Goal: Use online tool/utility: Utilize a website feature to perform a specific function

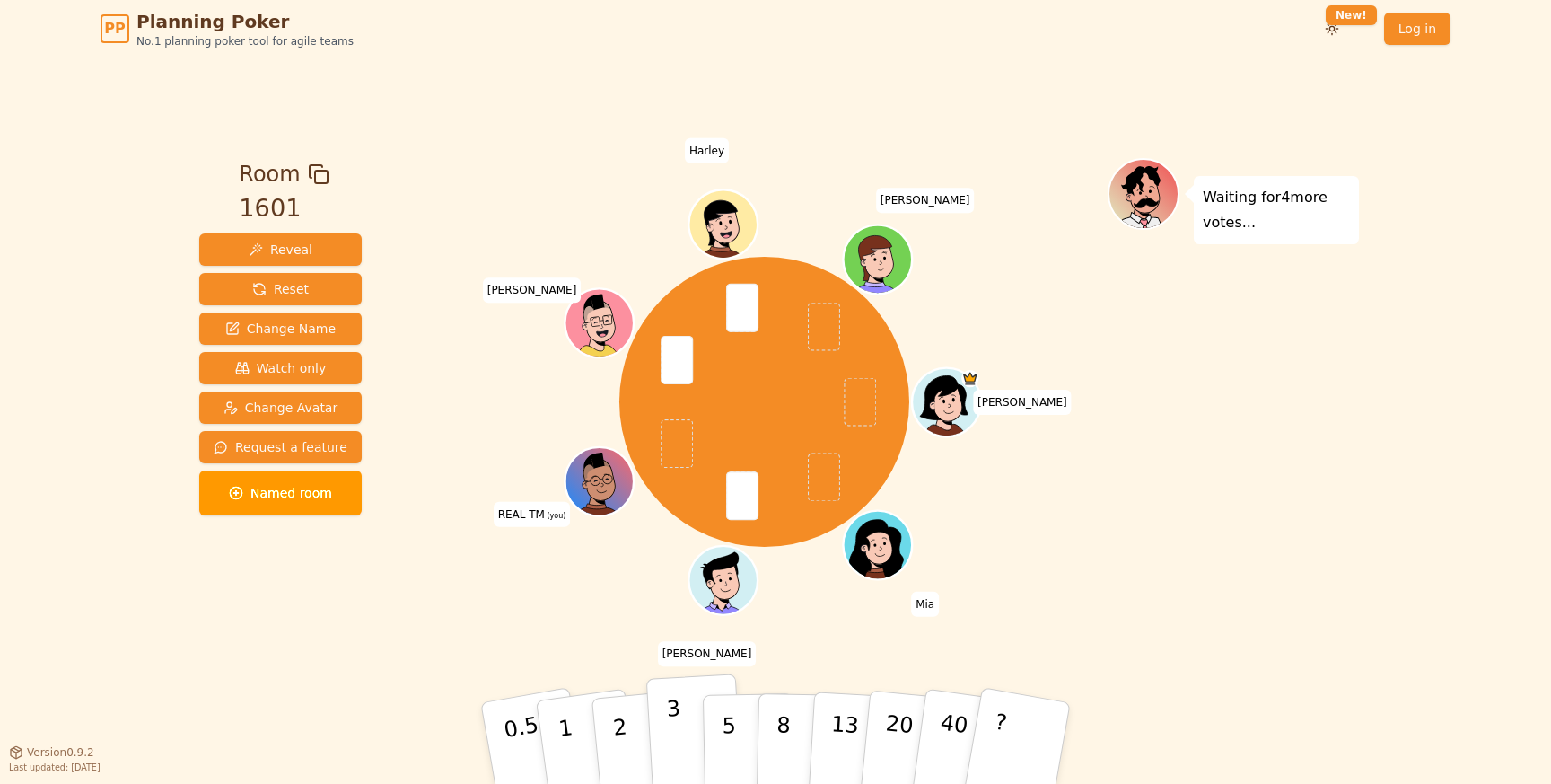
click at [668, 734] on p "3" at bounding box center [676, 744] width 20 height 98
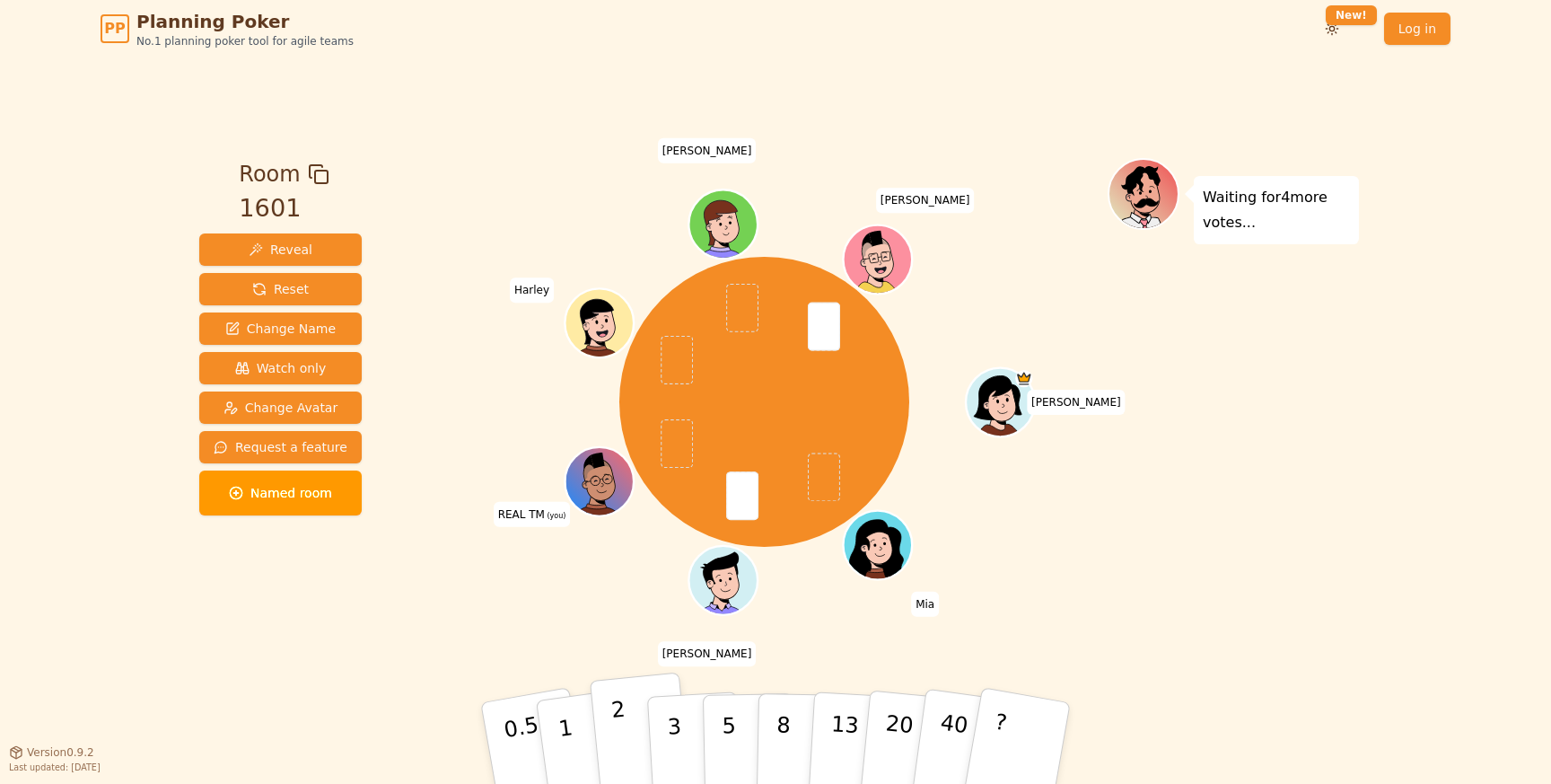
click at [627, 728] on button "2" at bounding box center [640, 743] width 102 height 143
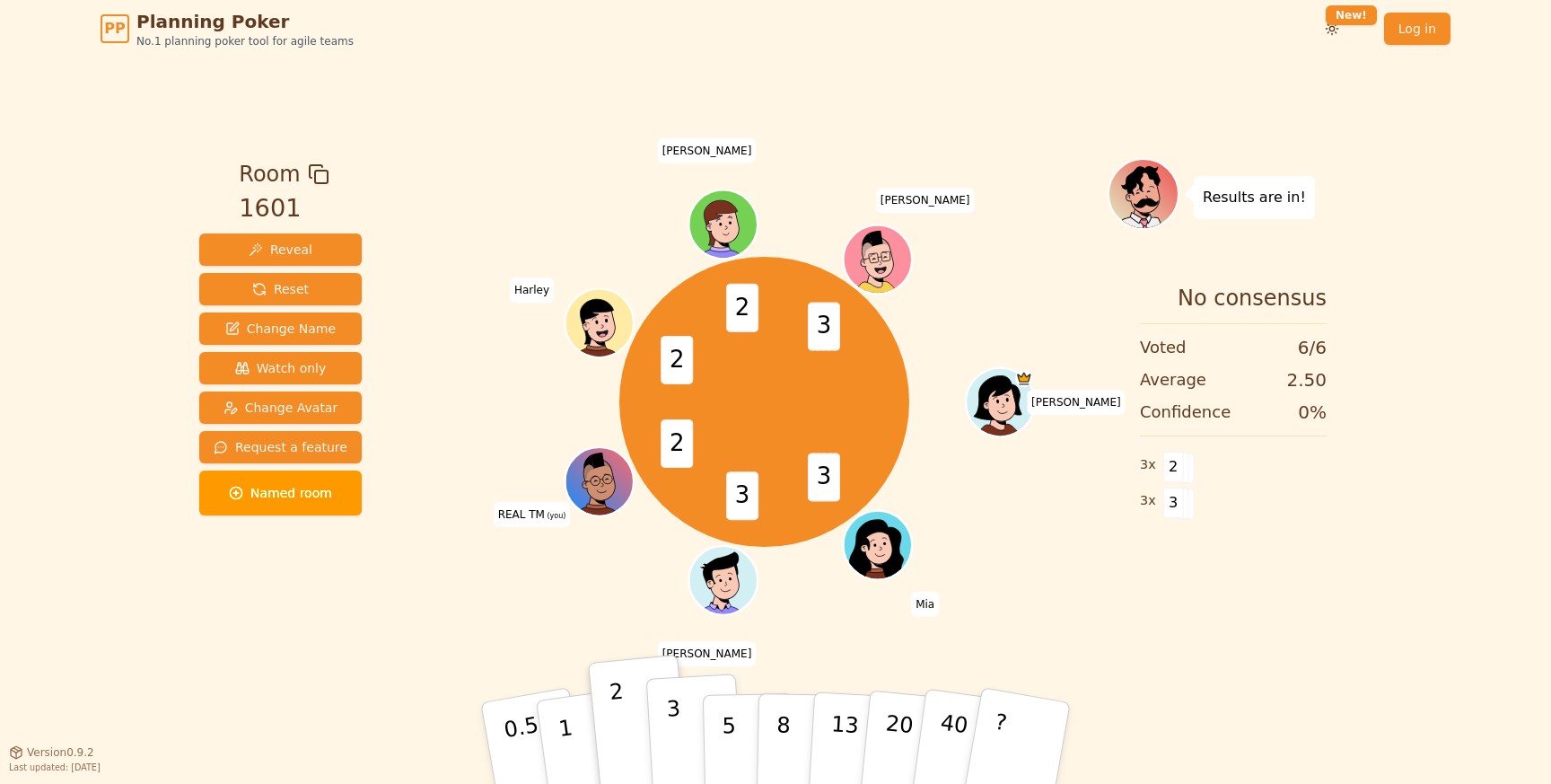
click at [665, 735] on button "3" at bounding box center [696, 742] width 98 height 140
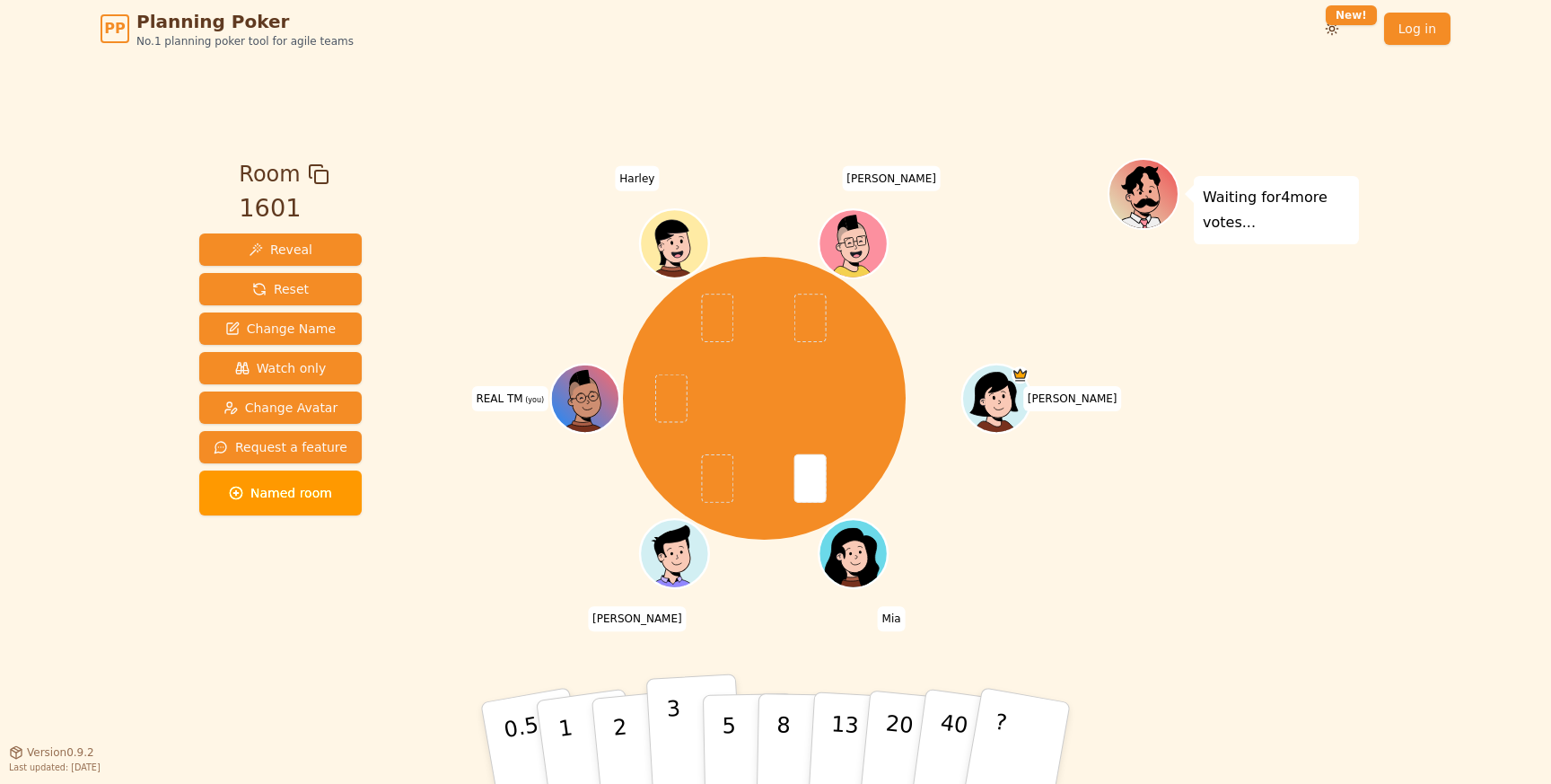
click at [692, 739] on button "3" at bounding box center [696, 742] width 98 height 140
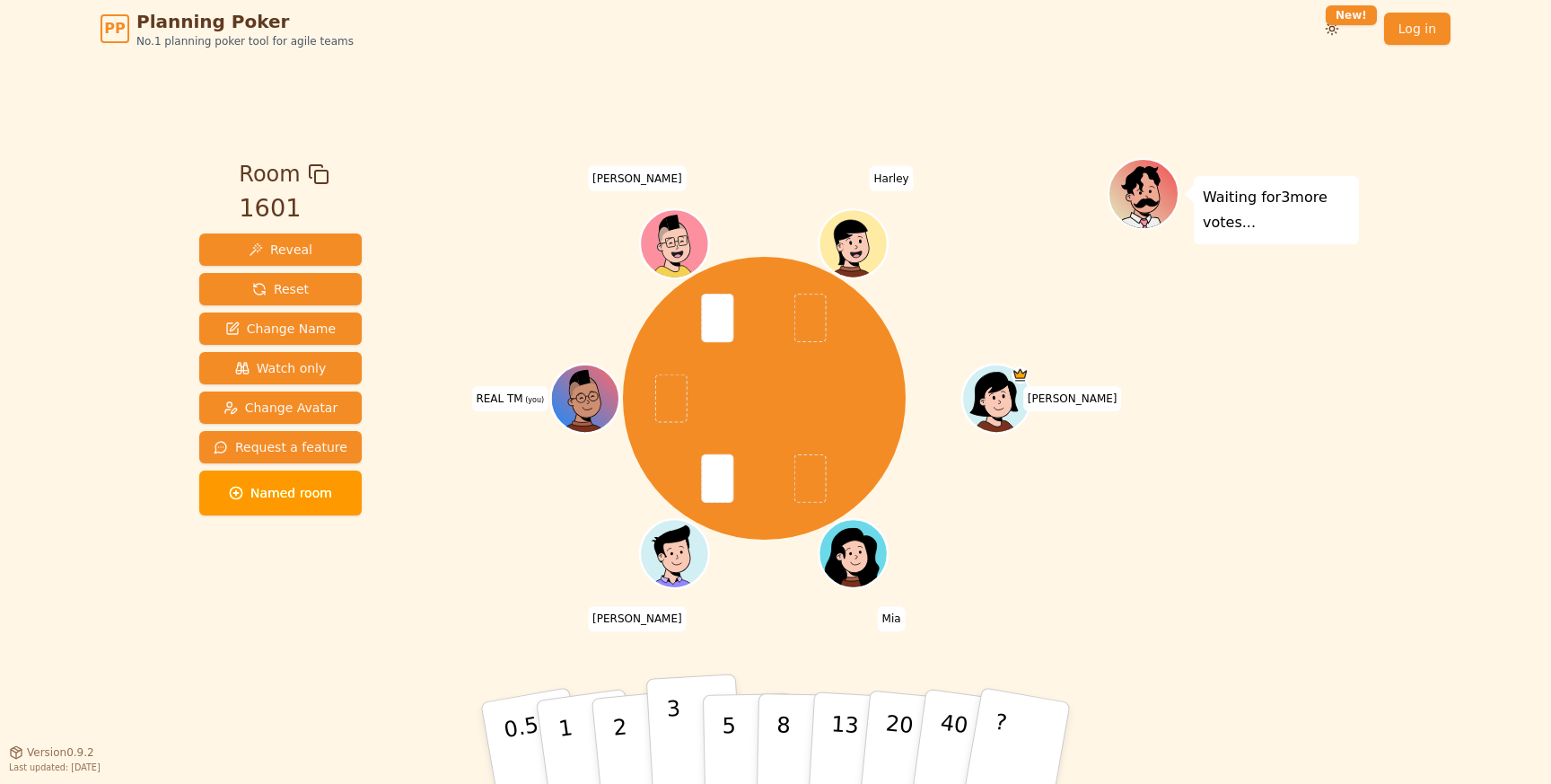
click at [668, 737] on p "3" at bounding box center [676, 744] width 20 height 98
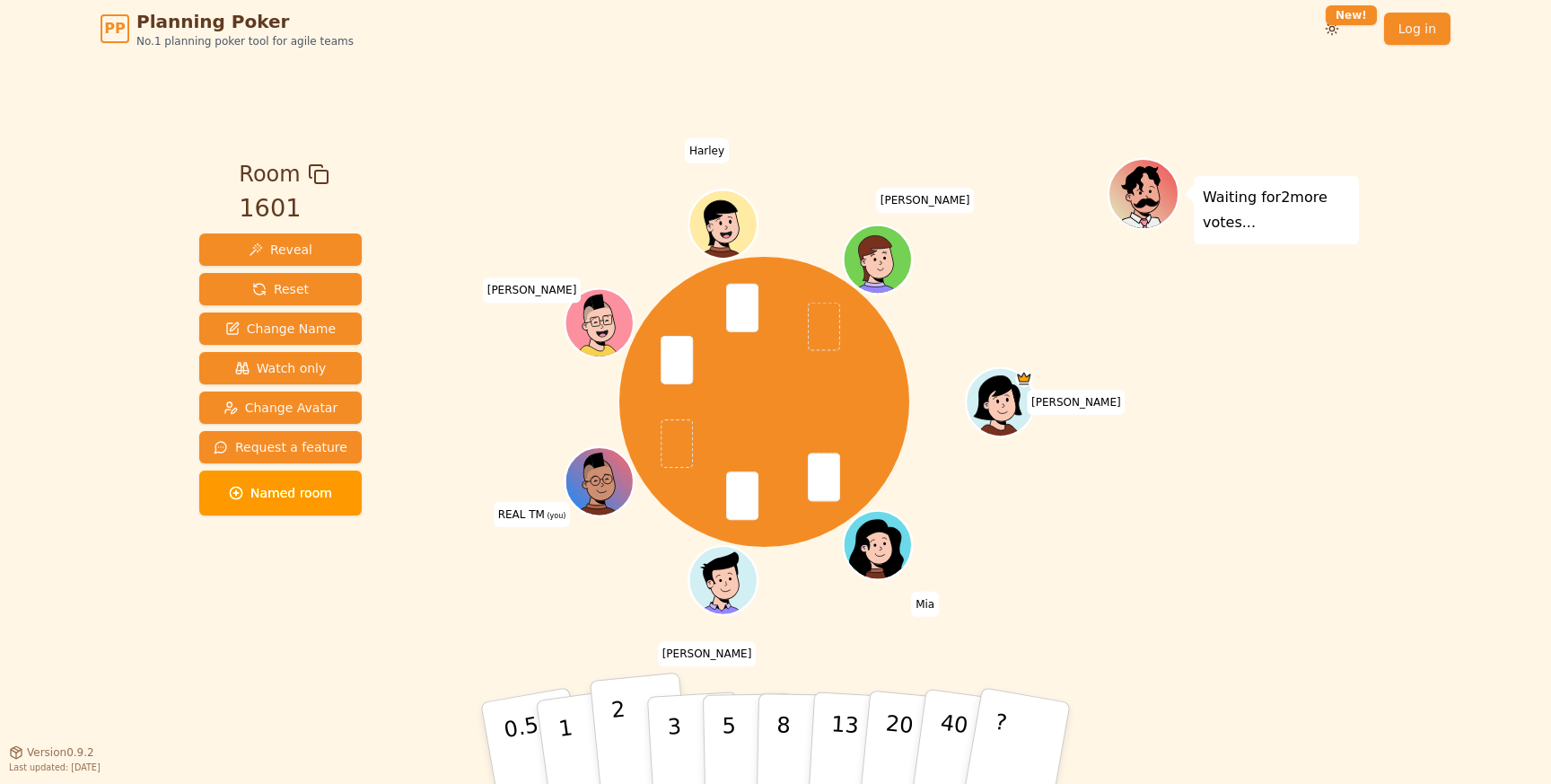
click at [631, 745] on button "2" at bounding box center [640, 743] width 102 height 143
click at [629, 723] on button "2" at bounding box center [640, 743] width 102 height 143
click at [677, 738] on p "3" at bounding box center [676, 744] width 20 height 98
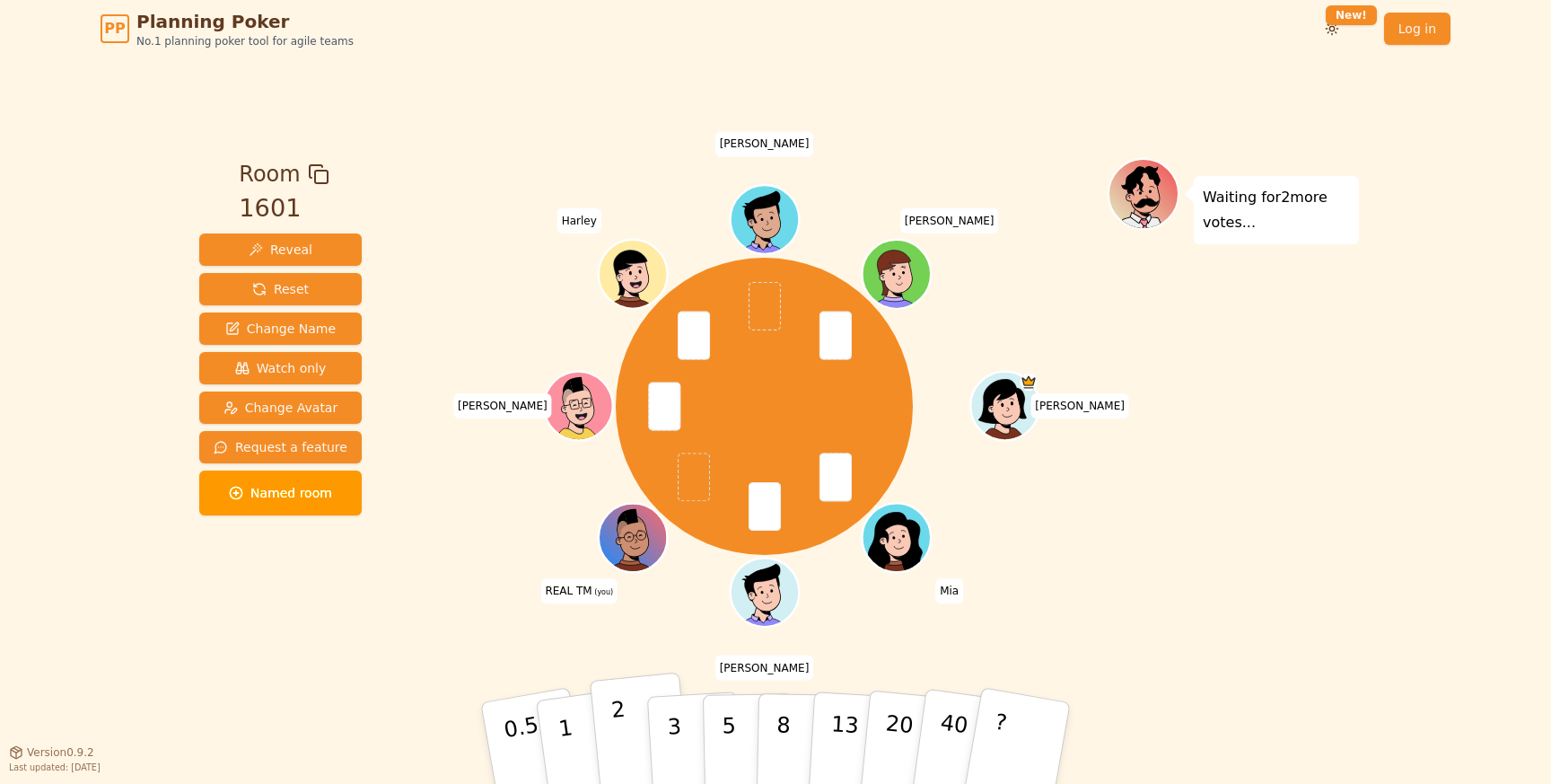
click at [639, 733] on button "2" at bounding box center [640, 743] width 102 height 143
click at [666, 733] on button "3" at bounding box center [696, 742] width 98 height 140
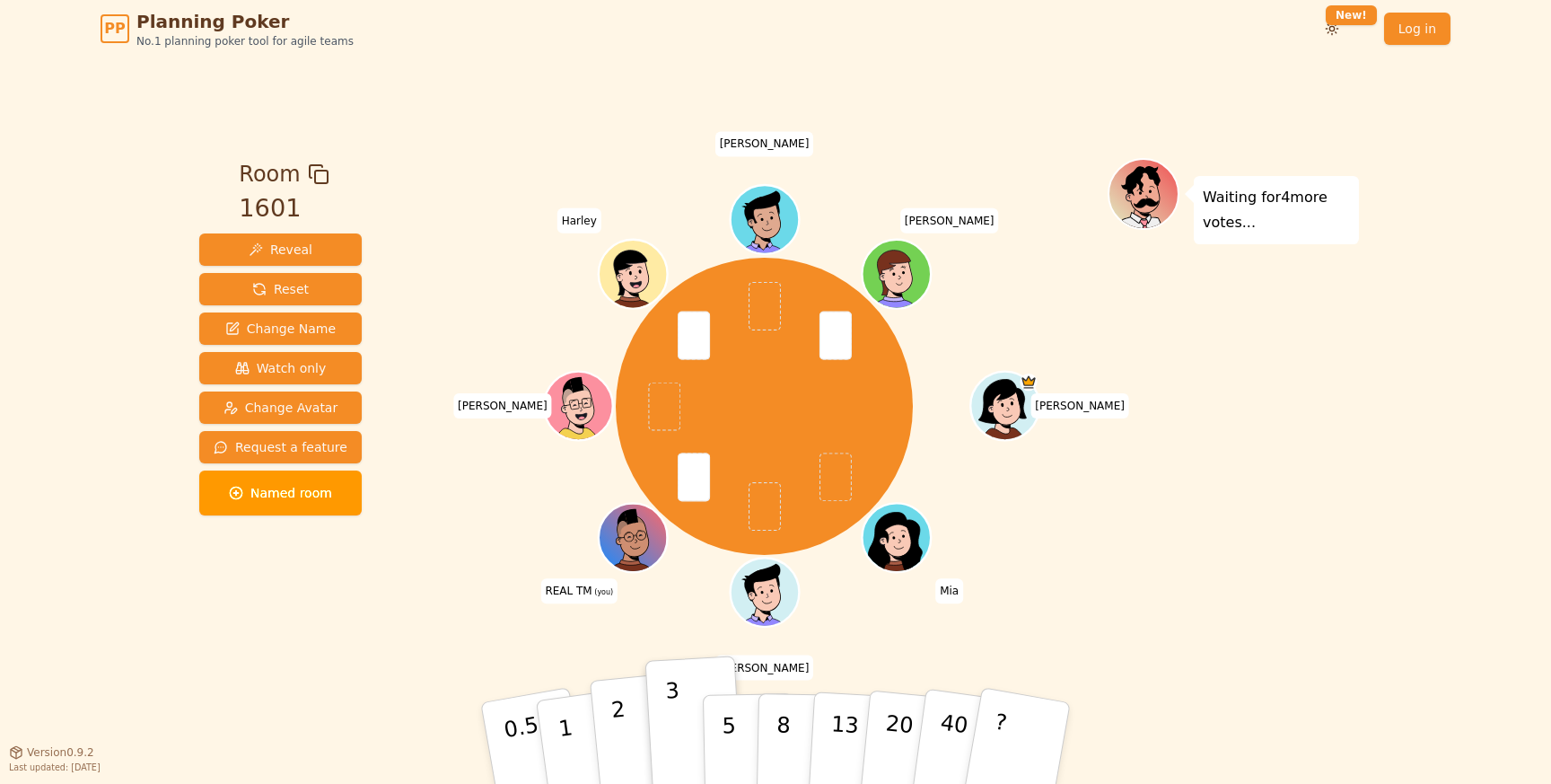
click at [625, 719] on button "2" at bounding box center [640, 743] width 102 height 143
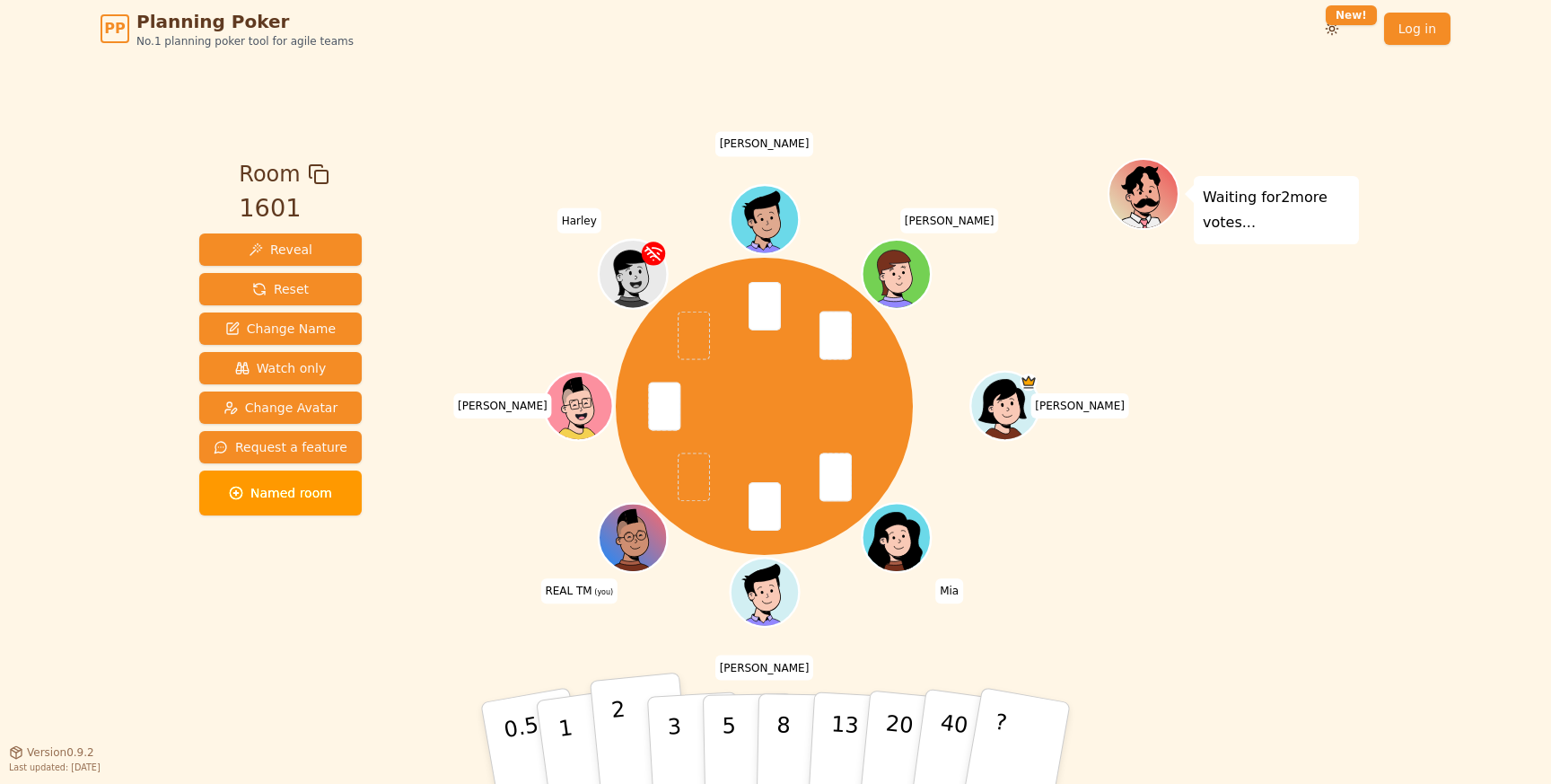
click at [620, 732] on p "2" at bounding box center [622, 745] width 23 height 98
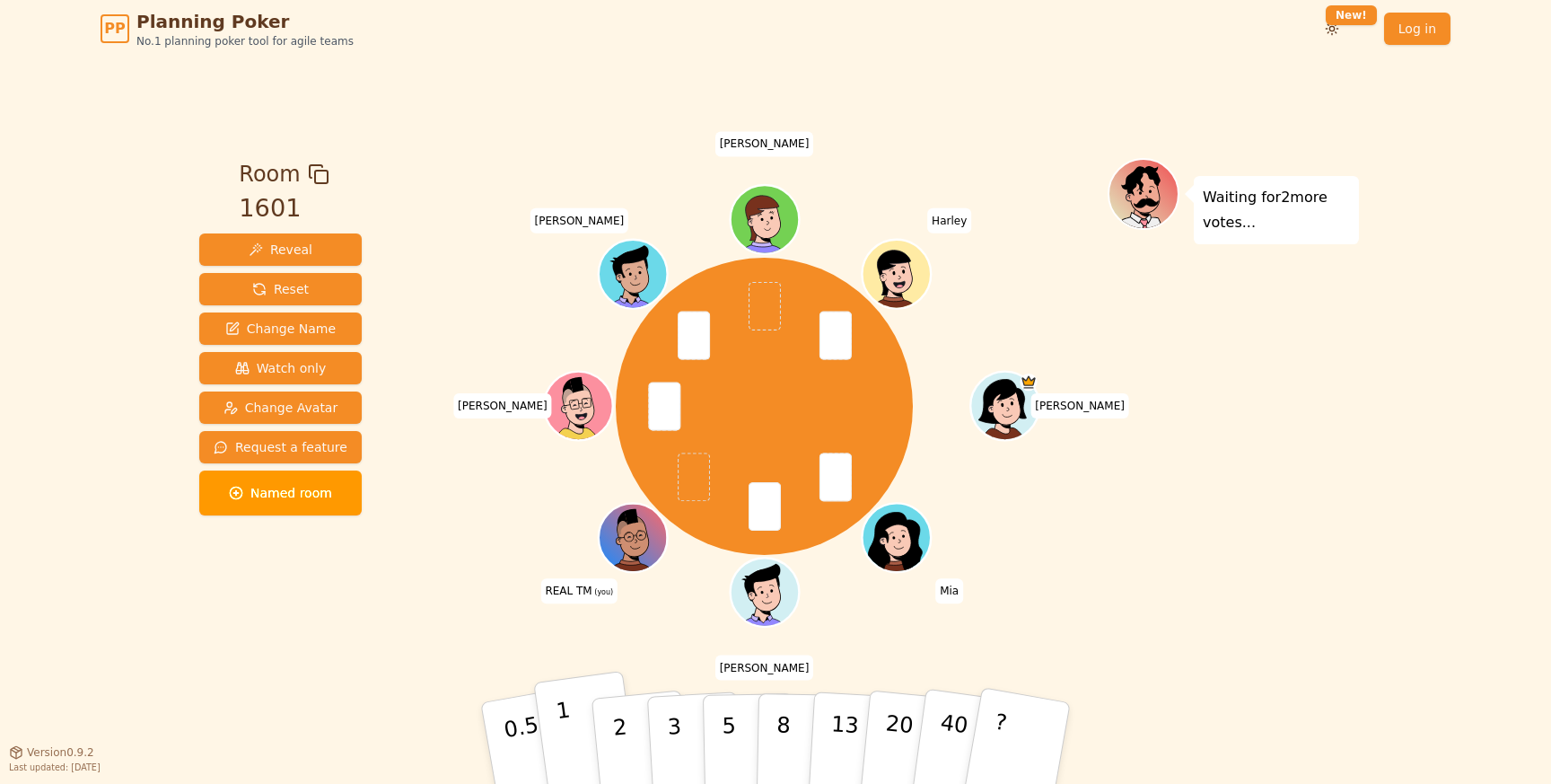
click at [577, 740] on button "1" at bounding box center [586, 742] width 107 height 145
